Goal: Feedback & Contribution: Submit feedback/report problem

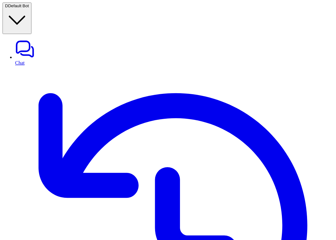
type textarea "**********"
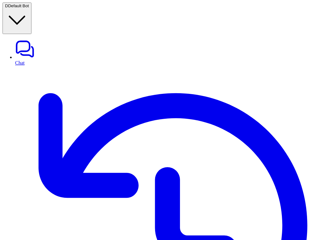
scroll to position [28, 0]
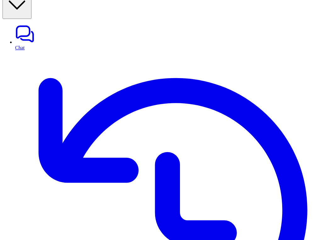
scroll to position [1, 0]
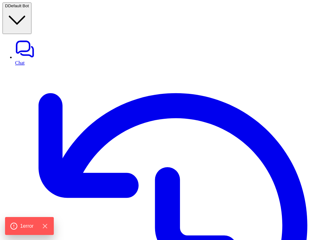
click at [49, 226] on icon "Hide Errors" at bounding box center [46, 226] width 8 height 8
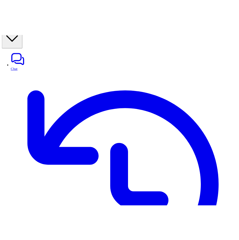
scroll to position [1, 0]
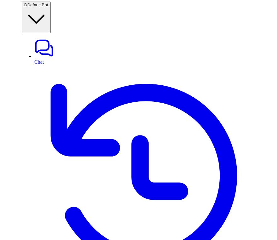
scroll to position [0, 83]
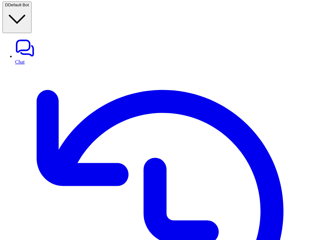
scroll to position [1, 0]
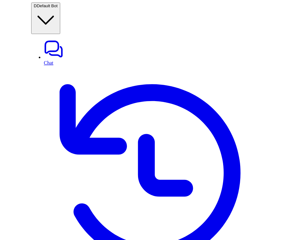
scroll to position [28, 0]
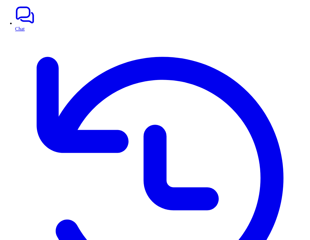
scroll to position [1, 0]
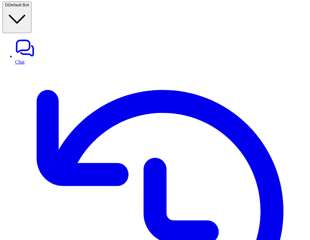
scroll to position [0, 164]
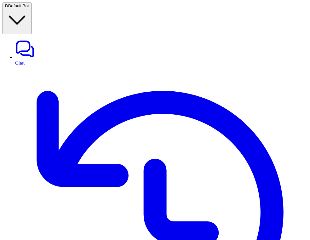
scroll to position [0, 180]
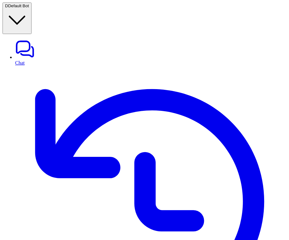
scroll to position [24, 0]
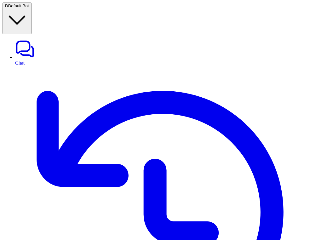
scroll to position [0, 170]
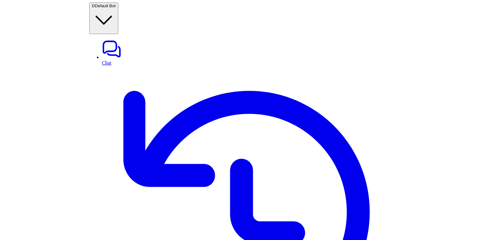
scroll to position [0, 180]
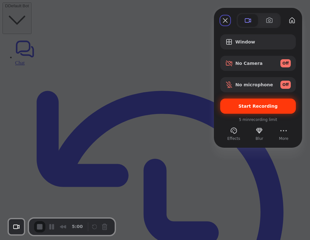
click at [250, 107] on span "Start Recording" at bounding box center [257, 106] width 39 height 5
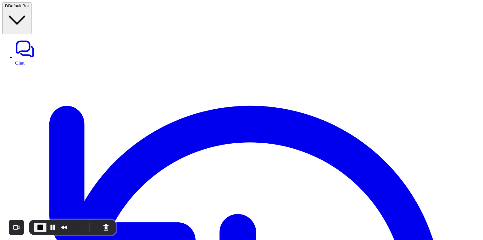
click at [39, 227] on span "End Recording" at bounding box center [41, 227] width 8 height 8
